Goal: Task Accomplishment & Management: Manage account settings

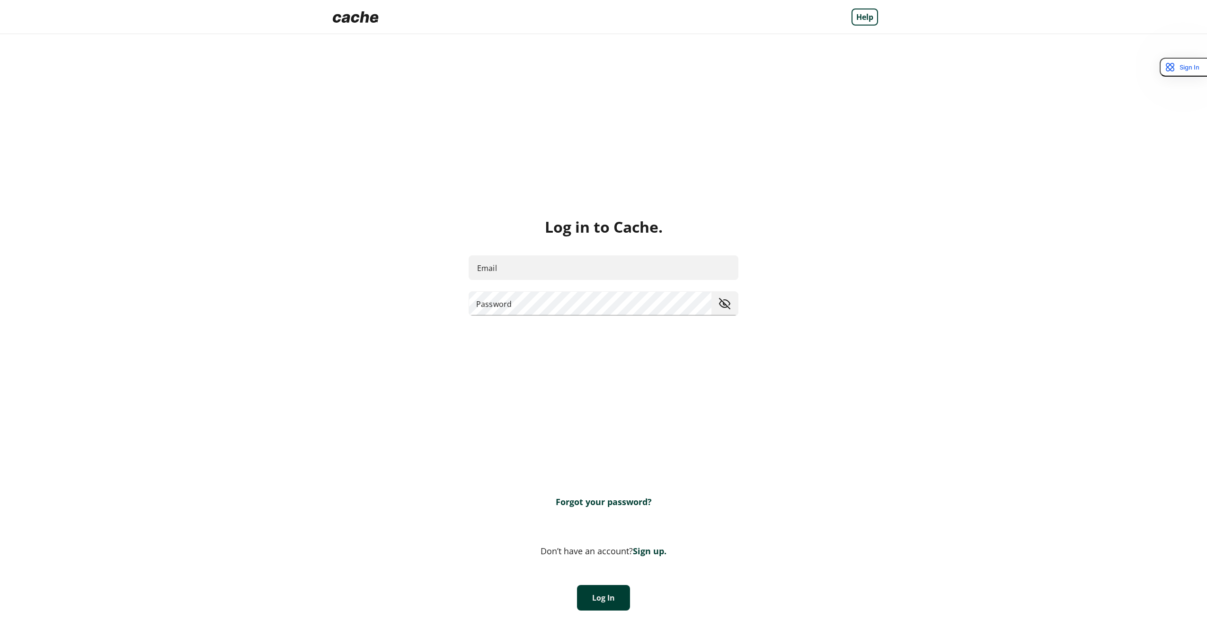
type input "**********"
drag, startPoint x: 590, startPoint y: 616, endPoint x: 594, endPoint y: 597, distance: 19.3
click at [594, 597] on button "Log In" at bounding box center [603, 598] width 53 height 26
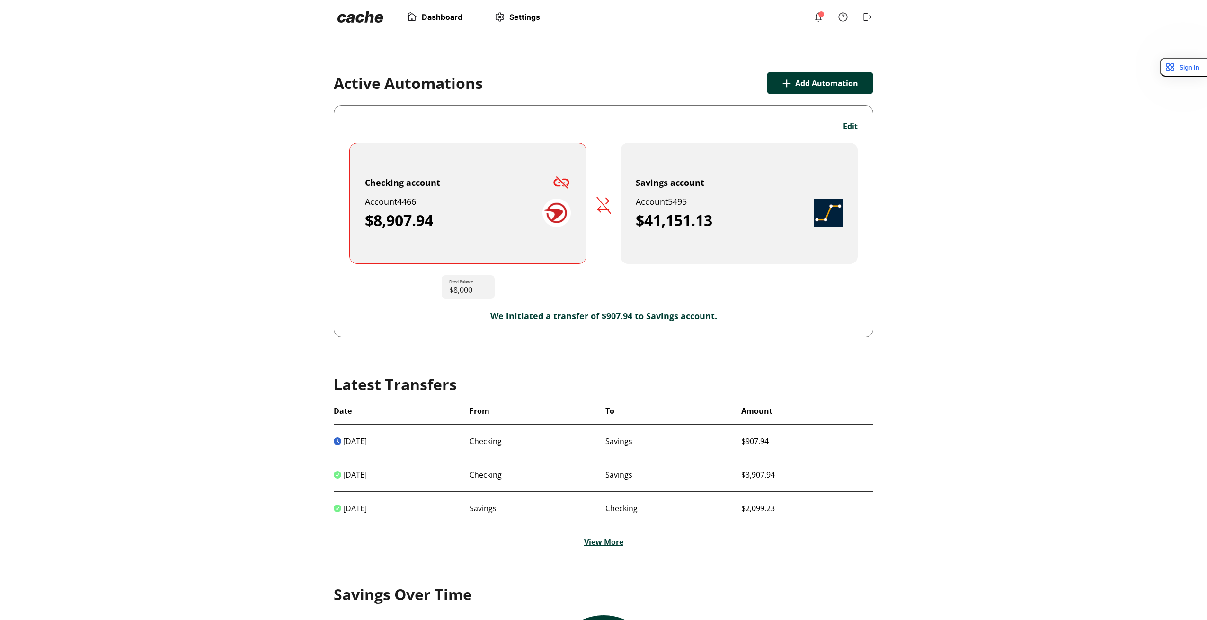
click at [562, 183] on img at bounding box center [561, 182] width 19 height 19
click at [557, 217] on img at bounding box center [556, 213] width 28 height 28
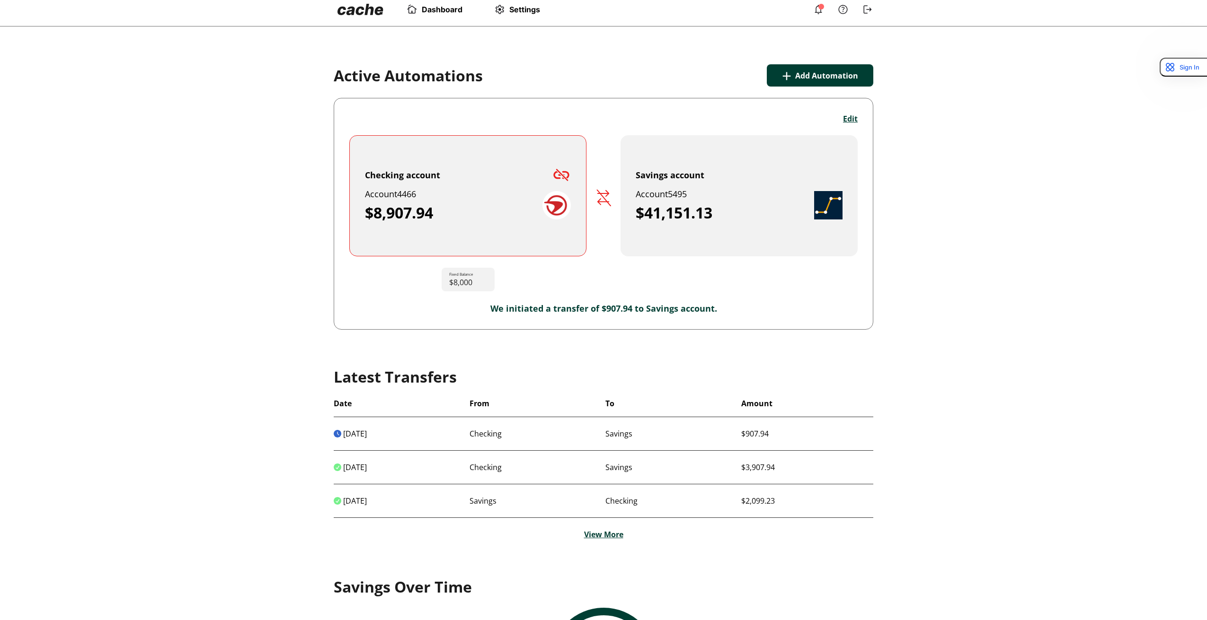
scroll to position [7, 0]
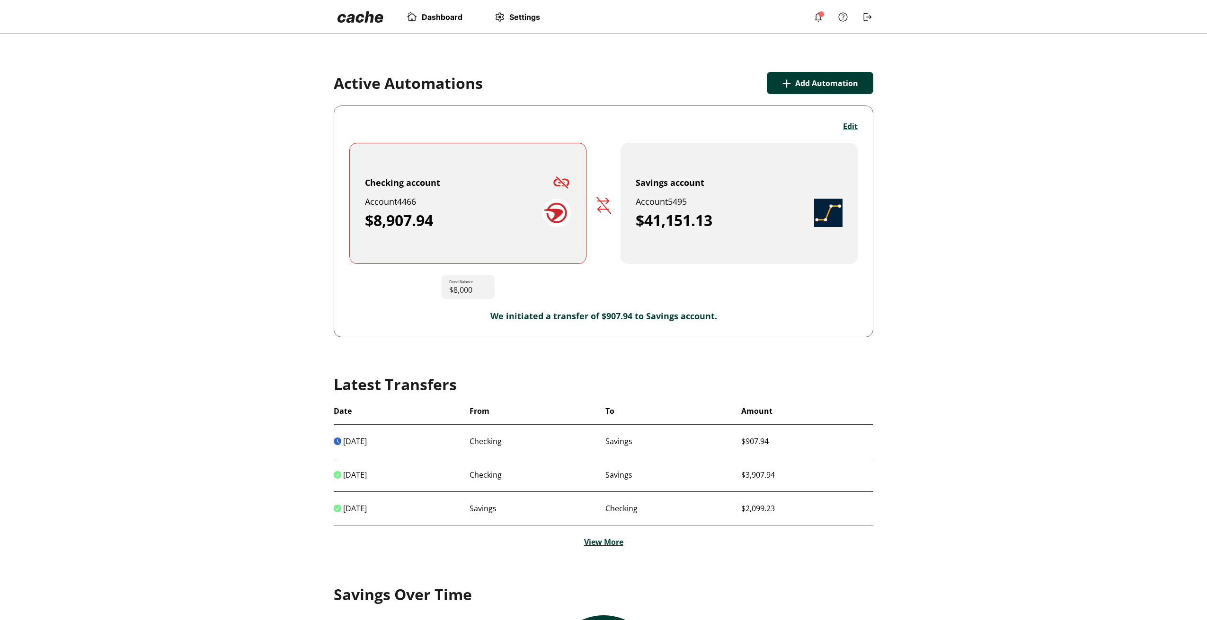
click at [555, 183] on img at bounding box center [561, 182] width 19 height 19
drag, startPoint x: 556, startPoint y: 183, endPoint x: 520, endPoint y: 181, distance: 37.0
click at [539, 180] on div "Checking account" at bounding box center [468, 182] width 206 height 11
drag, startPoint x: 517, startPoint y: 182, endPoint x: 703, endPoint y: 210, distance: 188.0
click at [518, 183] on div "Checking account" at bounding box center [468, 182] width 206 height 11
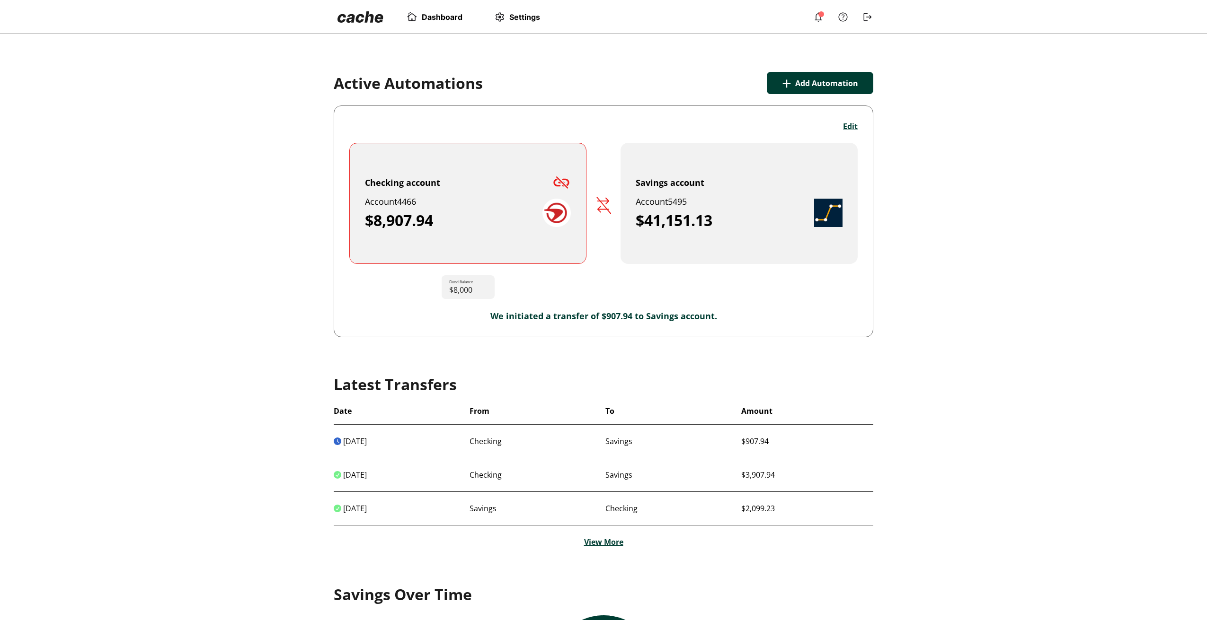
click at [762, 207] on div "Account 5495 $41,151.13" at bounding box center [724, 213] width 178 height 34
drag, startPoint x: 762, startPoint y: 207, endPoint x: 817, endPoint y: 155, distance: 76.0
click at [762, 207] on div "Account 5495 $41,151.13" at bounding box center [724, 213] width 178 height 34
click at [853, 124] on button "Edit" at bounding box center [850, 126] width 15 height 10
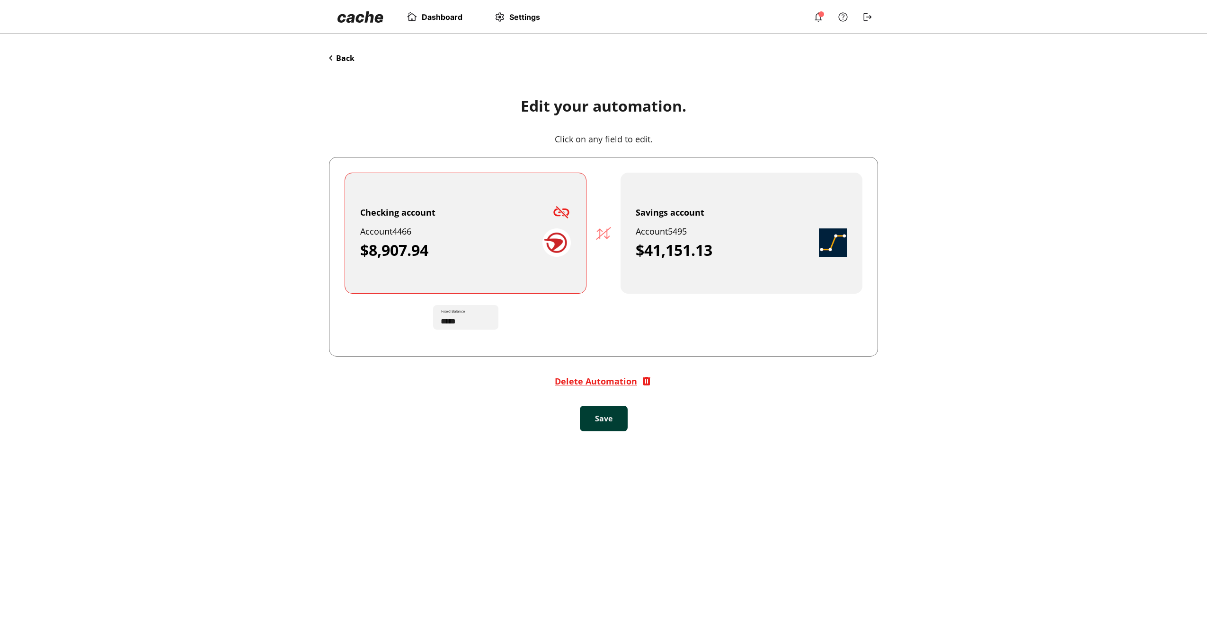
drag, startPoint x: 514, startPoint y: 247, endPoint x: 521, endPoint y: 243, distance: 8.0
click at [521, 243] on div "$8,907.94" at bounding box center [451, 250] width 182 height 19
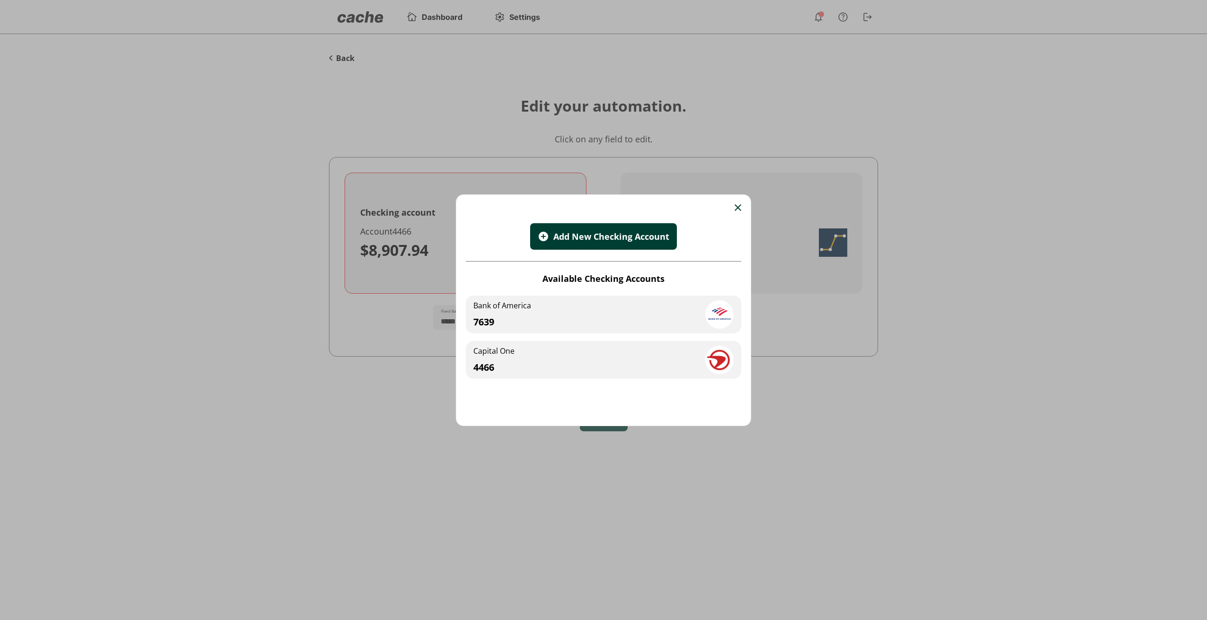
click at [635, 353] on div "Capital One 4466" at bounding box center [603, 360] width 275 height 38
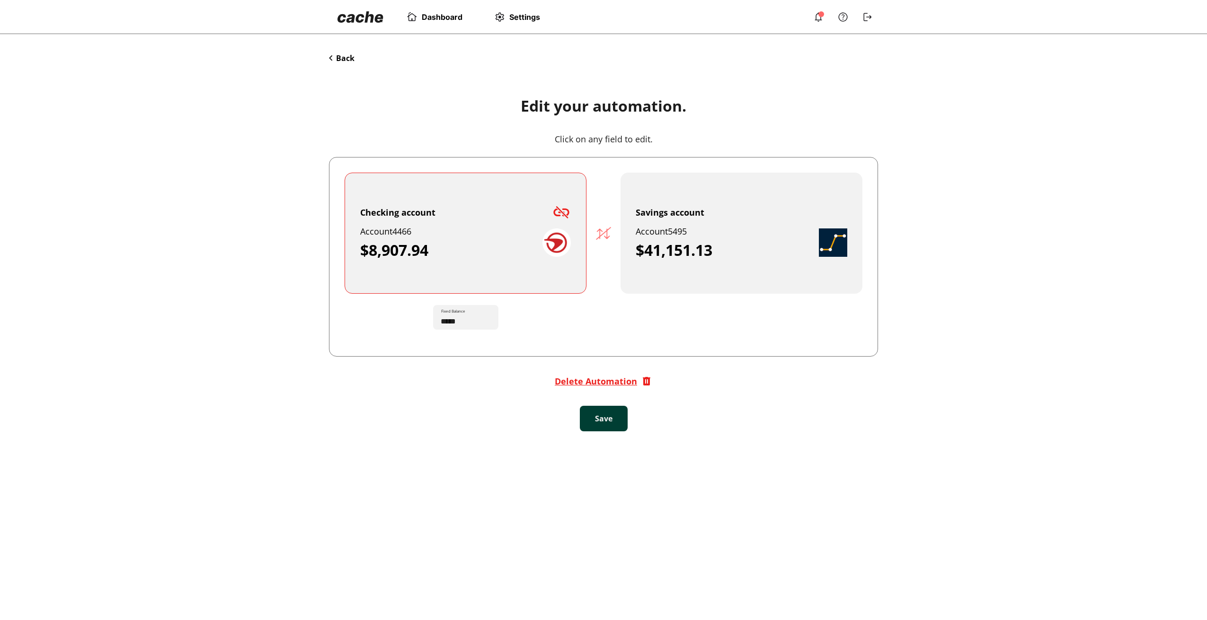
click at [604, 229] on img at bounding box center [603, 233] width 15 height 13
click at [603, 235] on img at bounding box center [603, 233] width 15 height 13
click at [561, 211] on img at bounding box center [561, 212] width 19 height 19
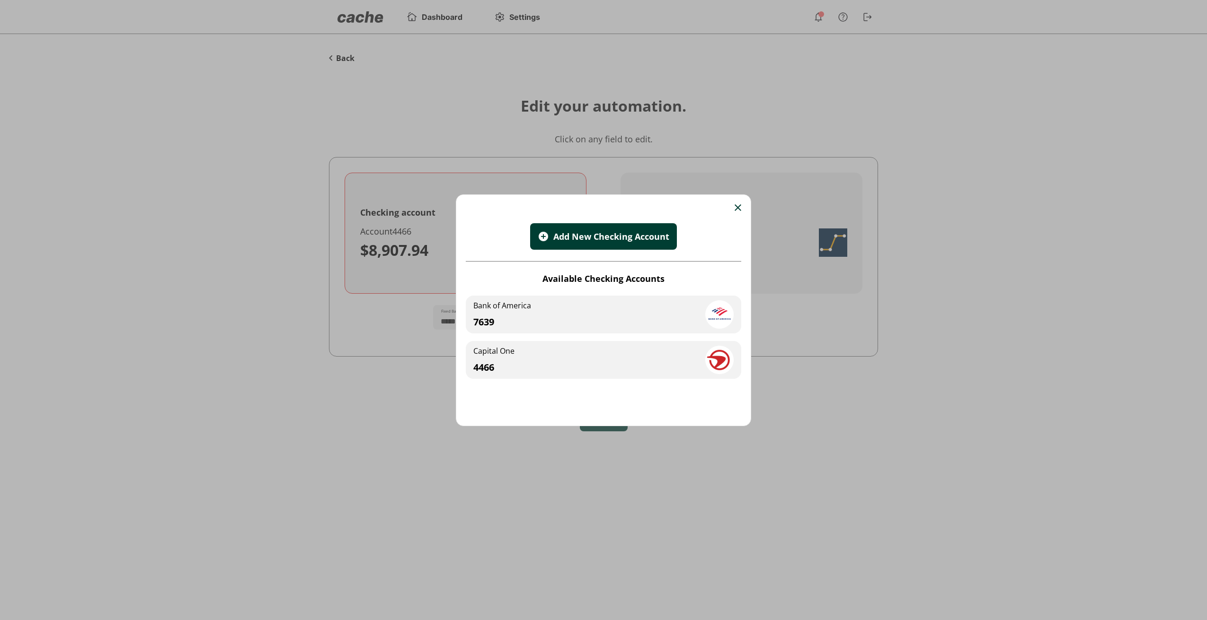
click at [624, 328] on div "Bank of America 7639" at bounding box center [603, 315] width 275 height 38
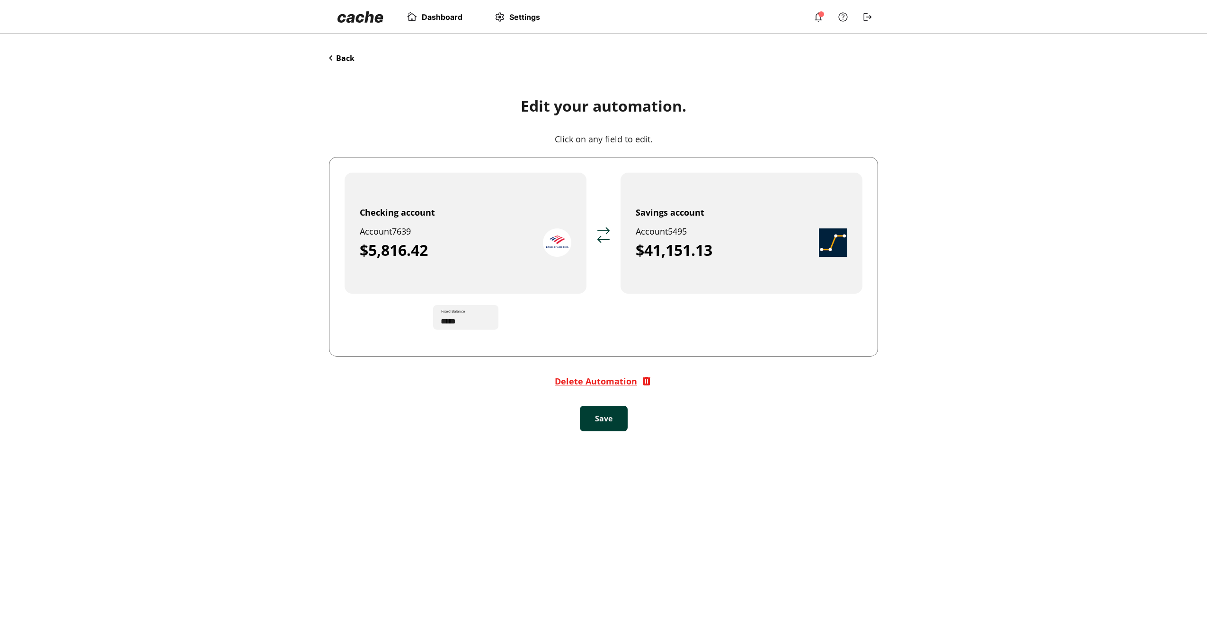
click at [483, 235] on div "Account 7639" at bounding box center [451, 231] width 183 height 11
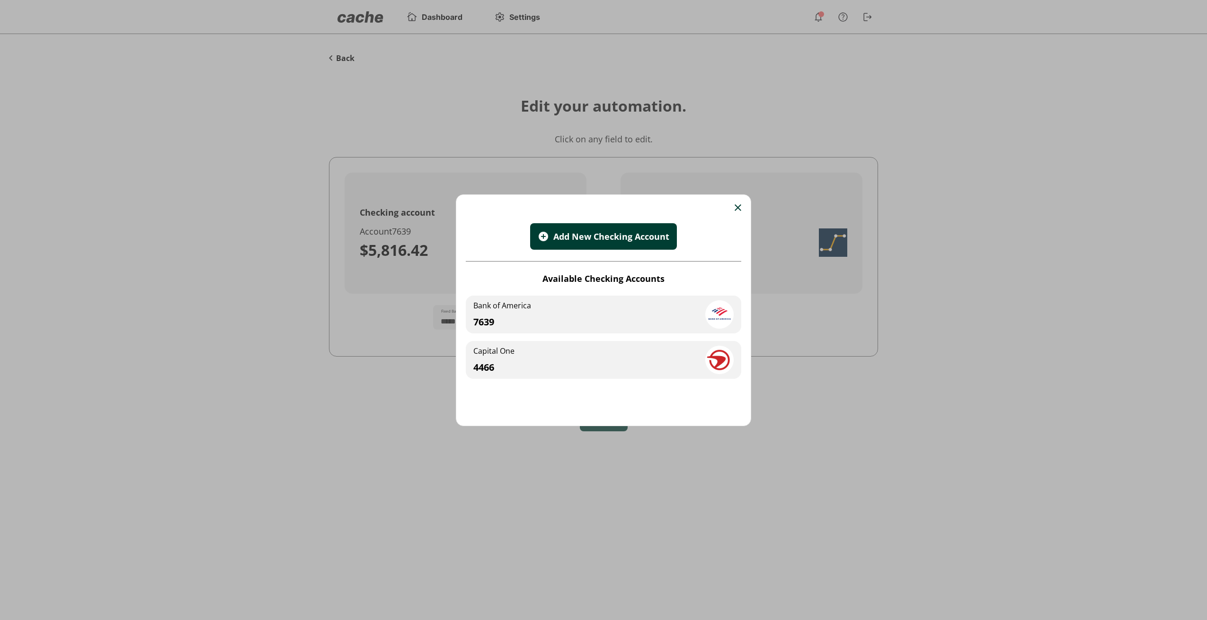
click at [590, 364] on div "Capital One 4466" at bounding box center [603, 360] width 275 height 38
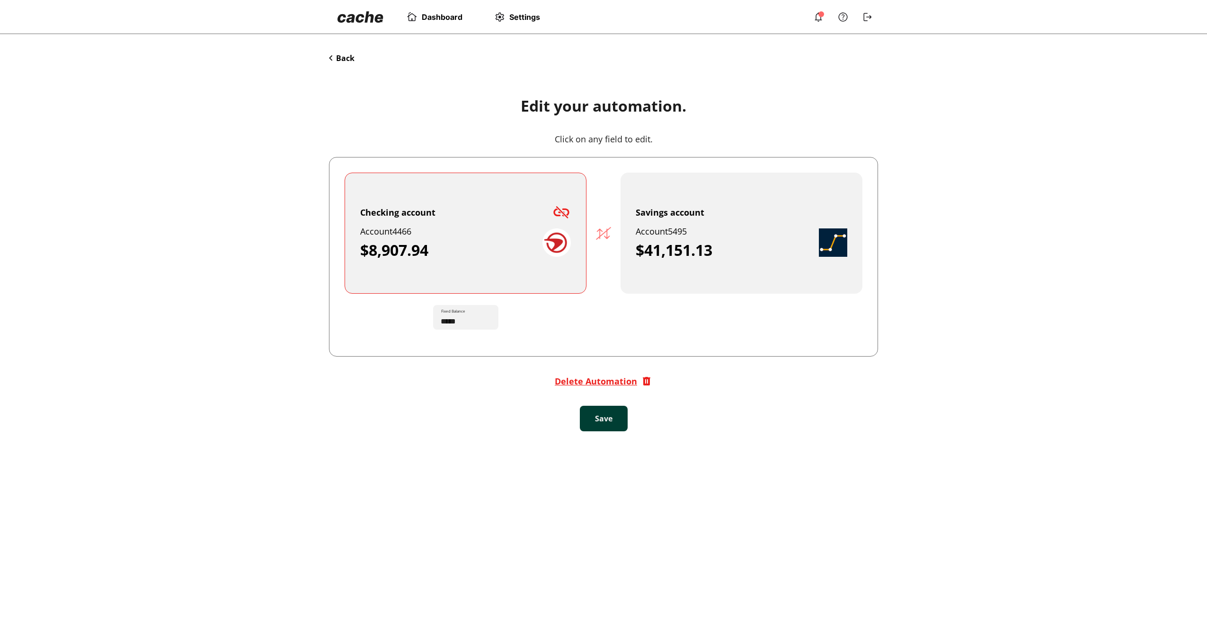
click at [333, 60] on button "Back" at bounding box center [342, 58] width 26 height 10
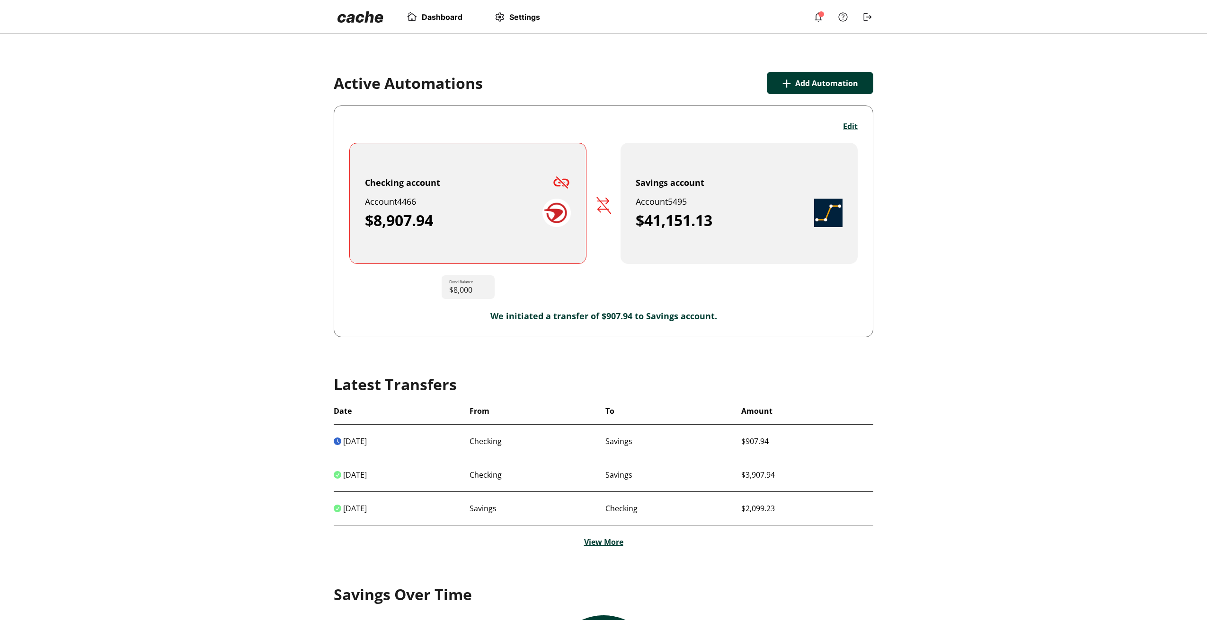
click at [356, 25] on link at bounding box center [360, 17] width 53 height 19
click at [449, 15] on span "Dashboard" at bounding box center [442, 16] width 41 height 9
click at [444, 18] on span "Dashboard" at bounding box center [442, 16] width 41 height 9
click at [821, 18] on img at bounding box center [817, 16] width 11 height 11
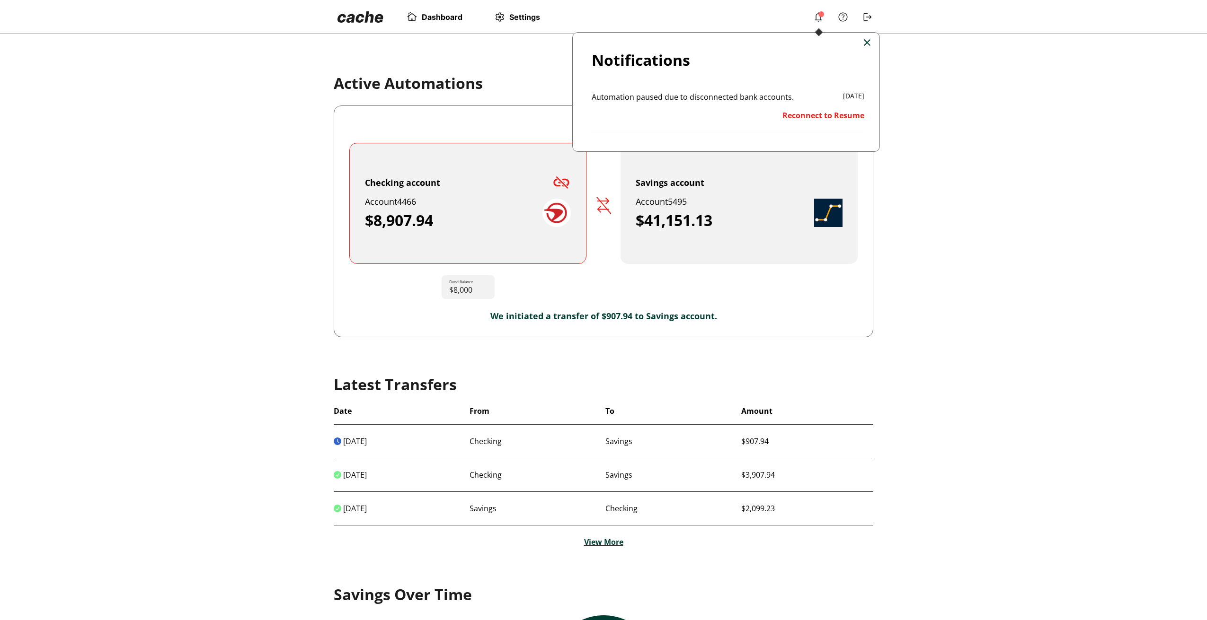
click at [838, 118] on p "Reconnect to Resume" at bounding box center [823, 115] width 82 height 10
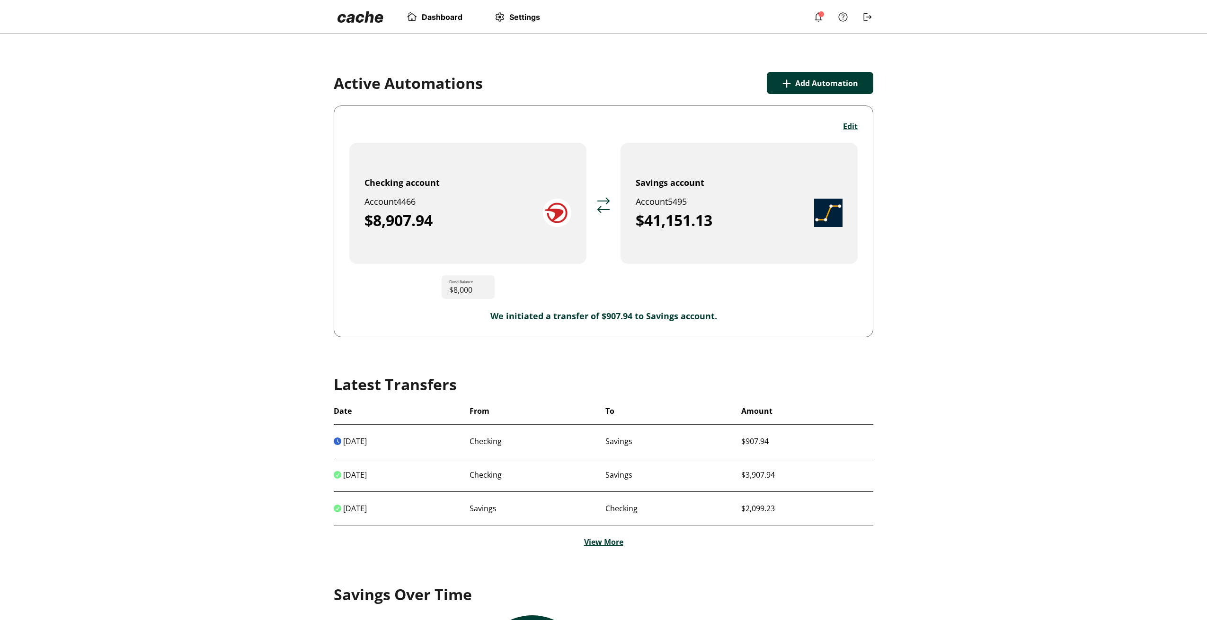
click at [817, 17] on img at bounding box center [817, 16] width 11 height 11
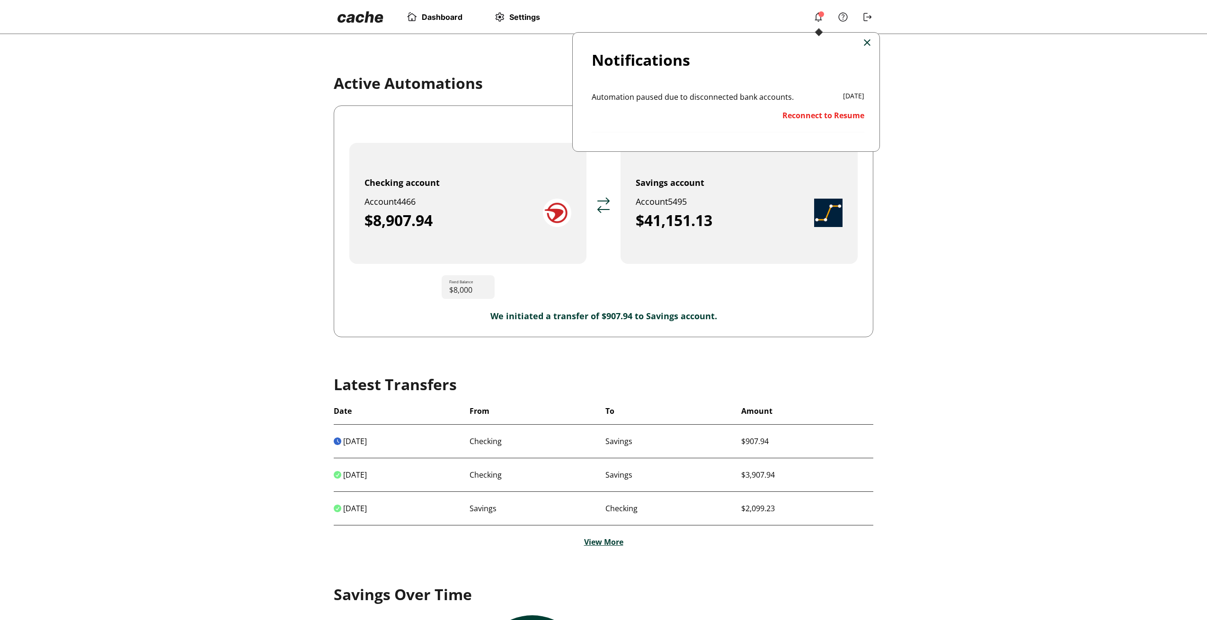
click at [874, 44] on div "Notifications Automation paused due to disconnected bank accounts. 09/03/25 Rec…" at bounding box center [726, 92] width 308 height 120
click at [871, 43] on div "Notifications Automation paused due to disconnected bank accounts. 09/03/25 Rec…" at bounding box center [726, 92] width 308 height 120
click at [871, 44] on div "Notifications Automation paused due to disconnected bank accounts. 09/03/25 Rec…" at bounding box center [726, 92] width 308 height 120
click at [869, 43] on img at bounding box center [866, 42] width 7 height 7
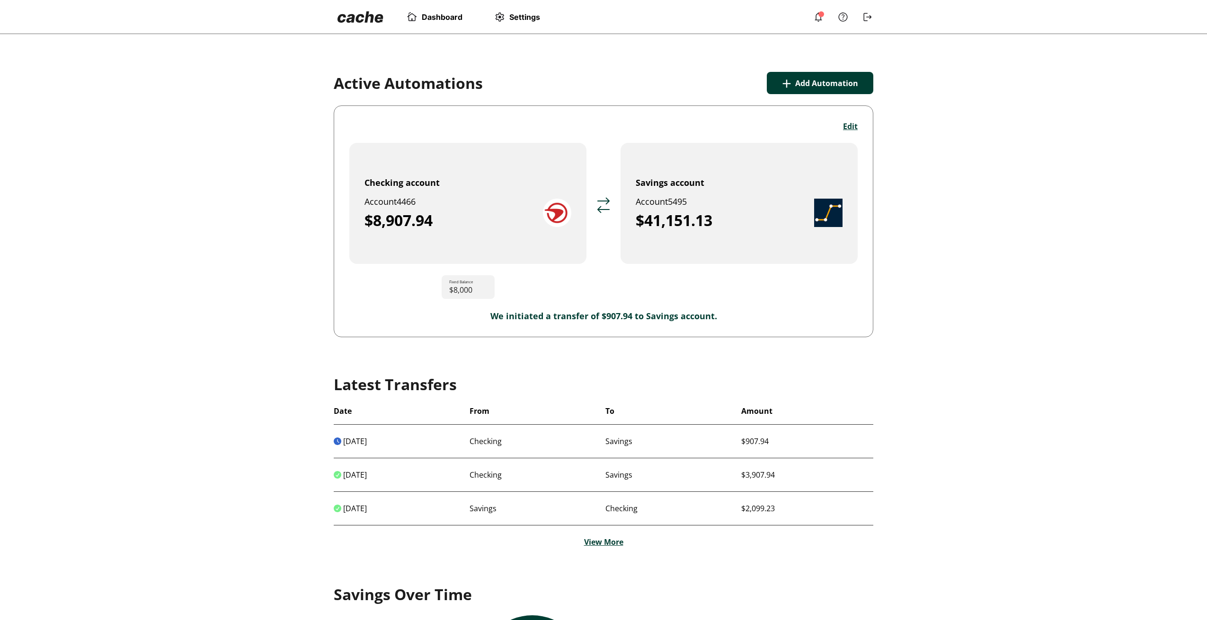
click at [442, 17] on span "Dashboard" at bounding box center [442, 16] width 41 height 9
